Goal: Navigation & Orientation: Find specific page/section

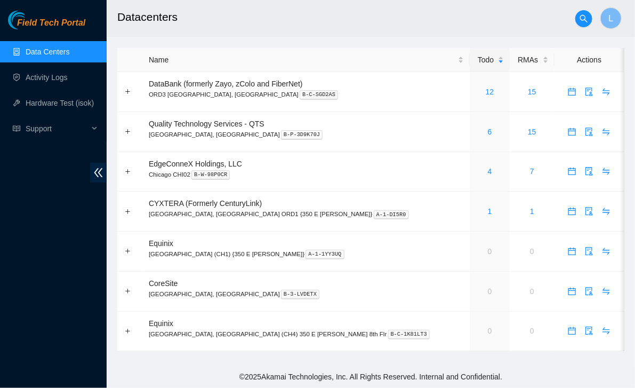
click at [47, 19] on span "Field Tech Portal" at bounding box center [51, 23] width 68 height 10
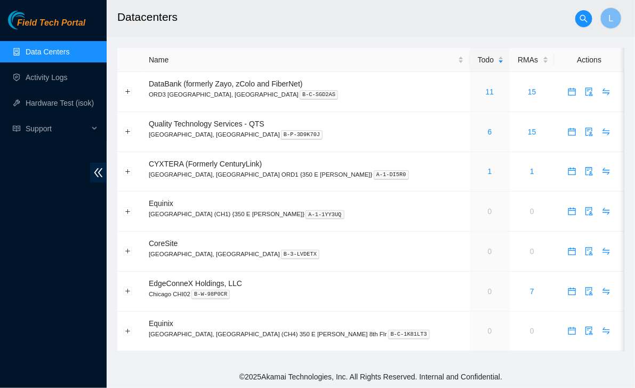
click at [53, 19] on span "Field Tech Portal" at bounding box center [51, 23] width 68 height 10
